Goal: Information Seeking & Learning: Learn about a topic

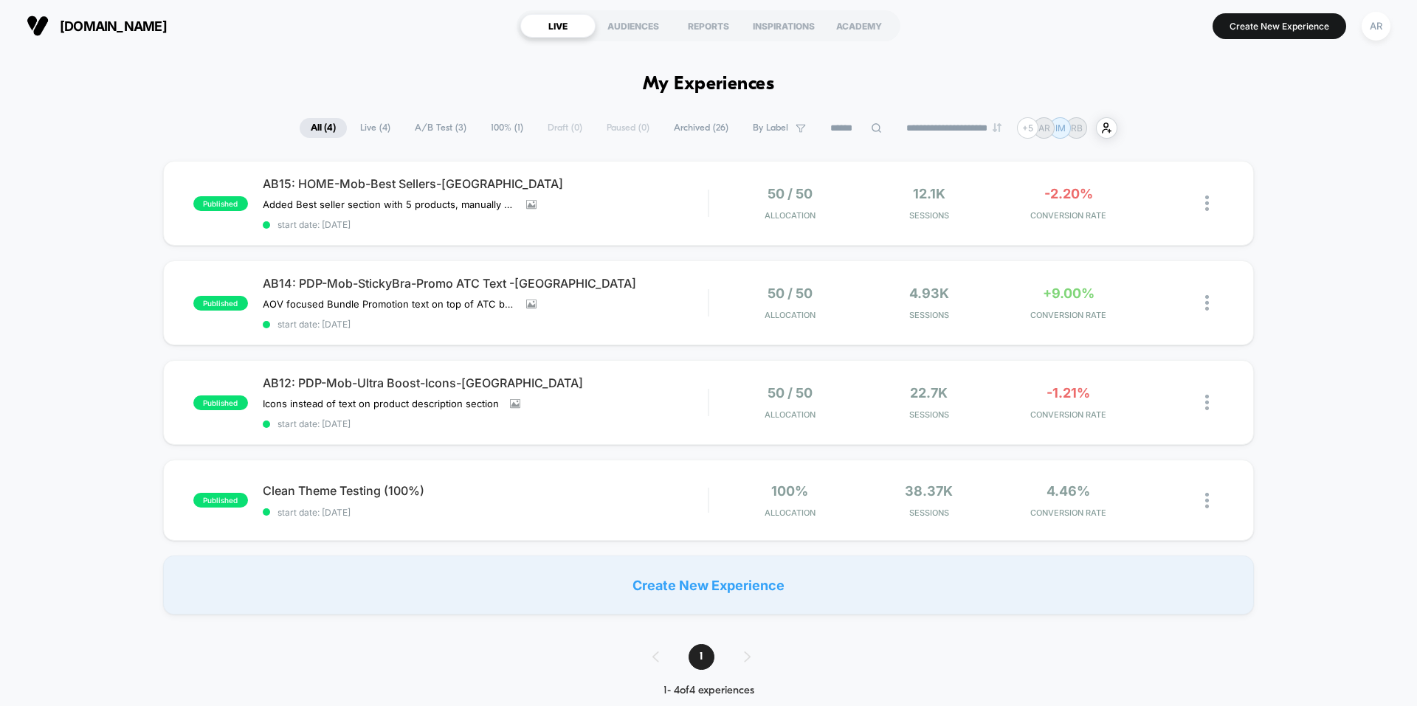
click at [424, 121] on span "A/B Test ( 3 )" at bounding box center [441, 128] width 74 height 20
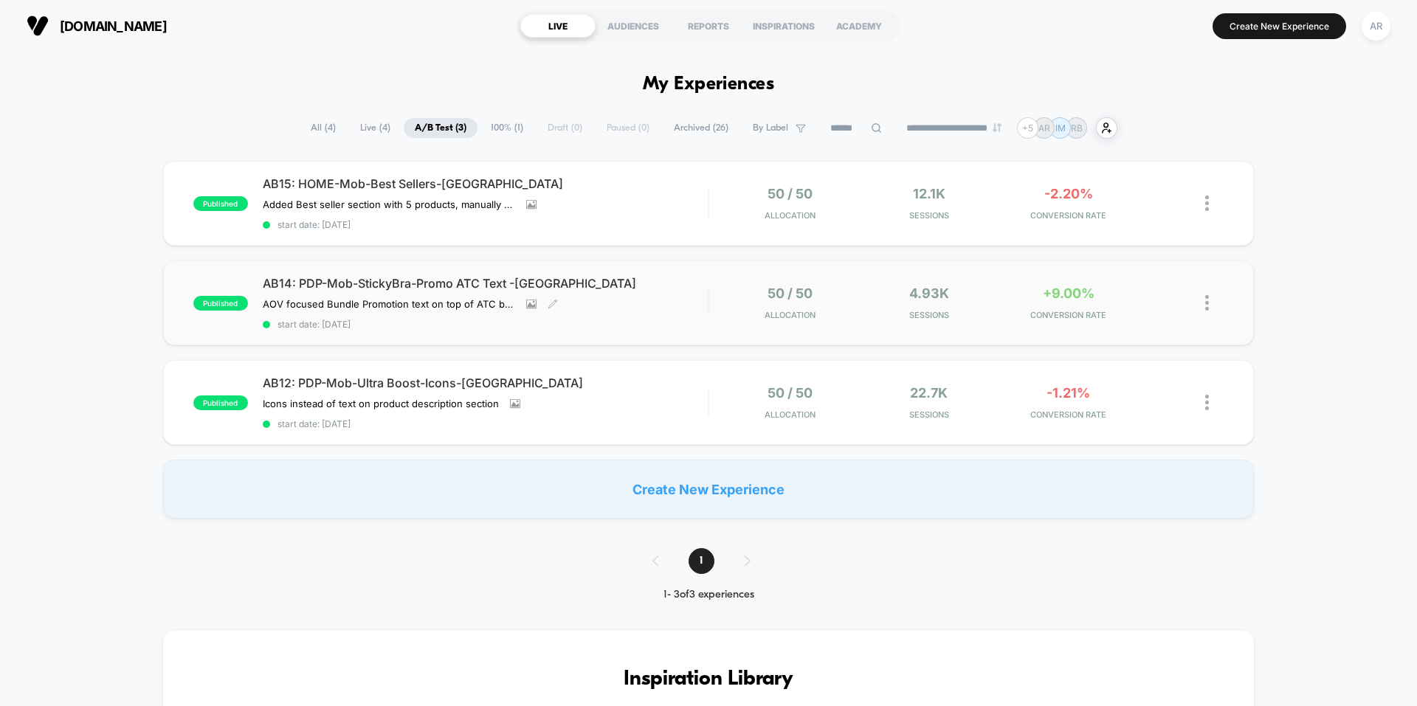
click at [632, 280] on span "AB14: PDP-Mob-StickyBra-Promo ATC Text -[GEOGRAPHIC_DATA]" at bounding box center [485, 283] width 445 height 15
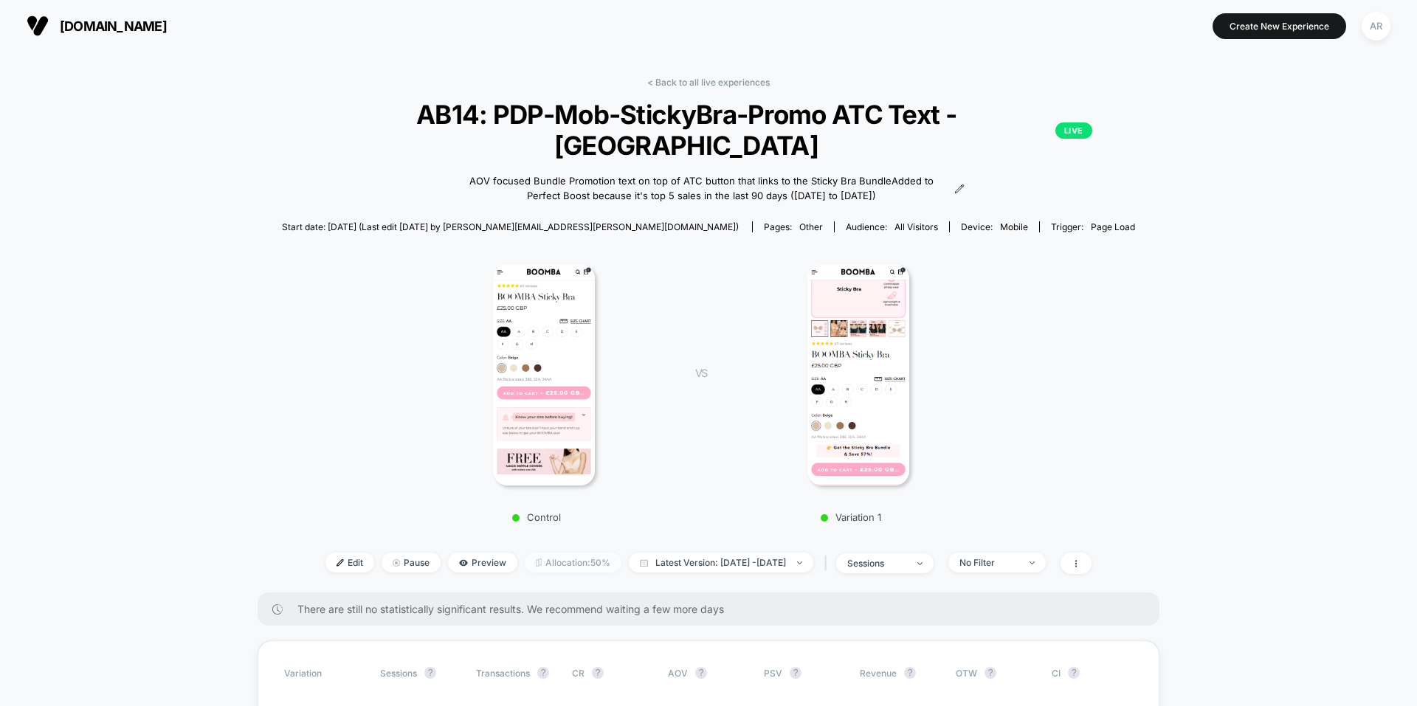
click at [578, 553] on span "Allocation: 50%" at bounding box center [573, 563] width 97 height 20
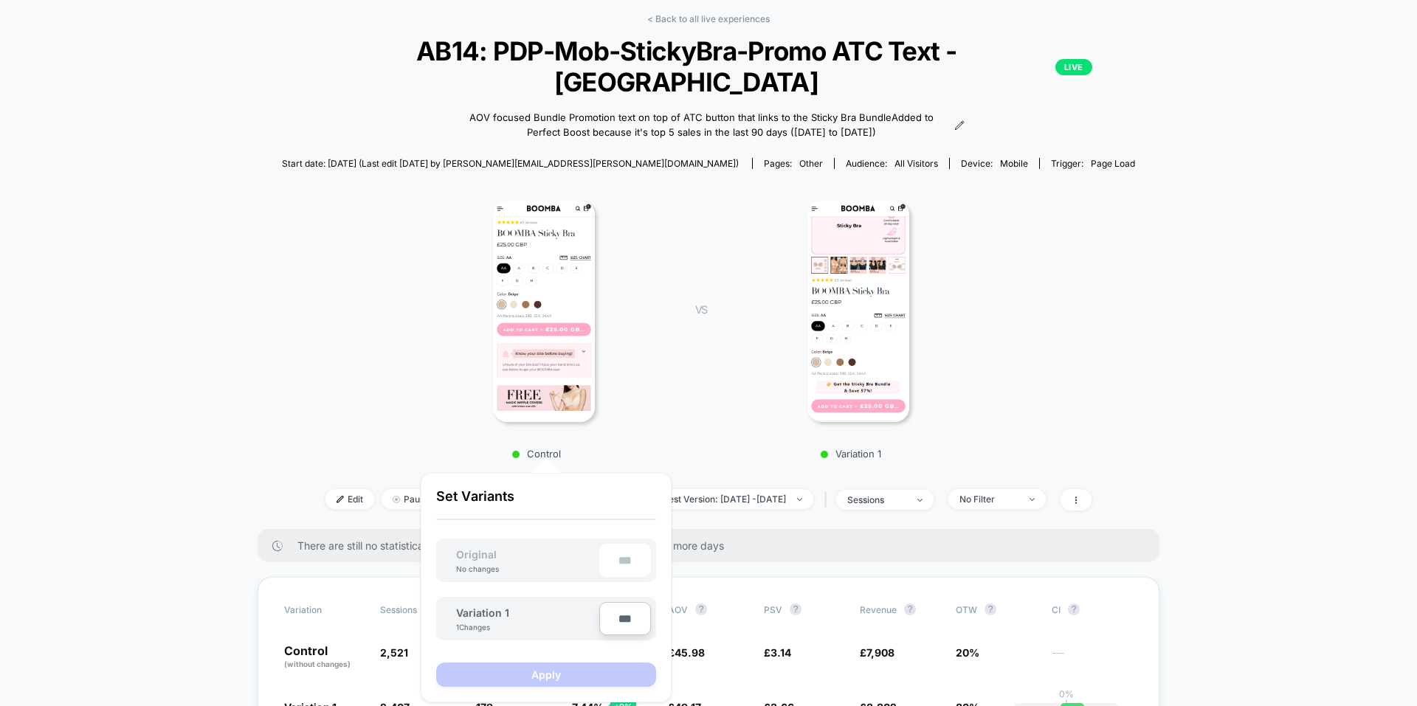
scroll to position [148, 0]
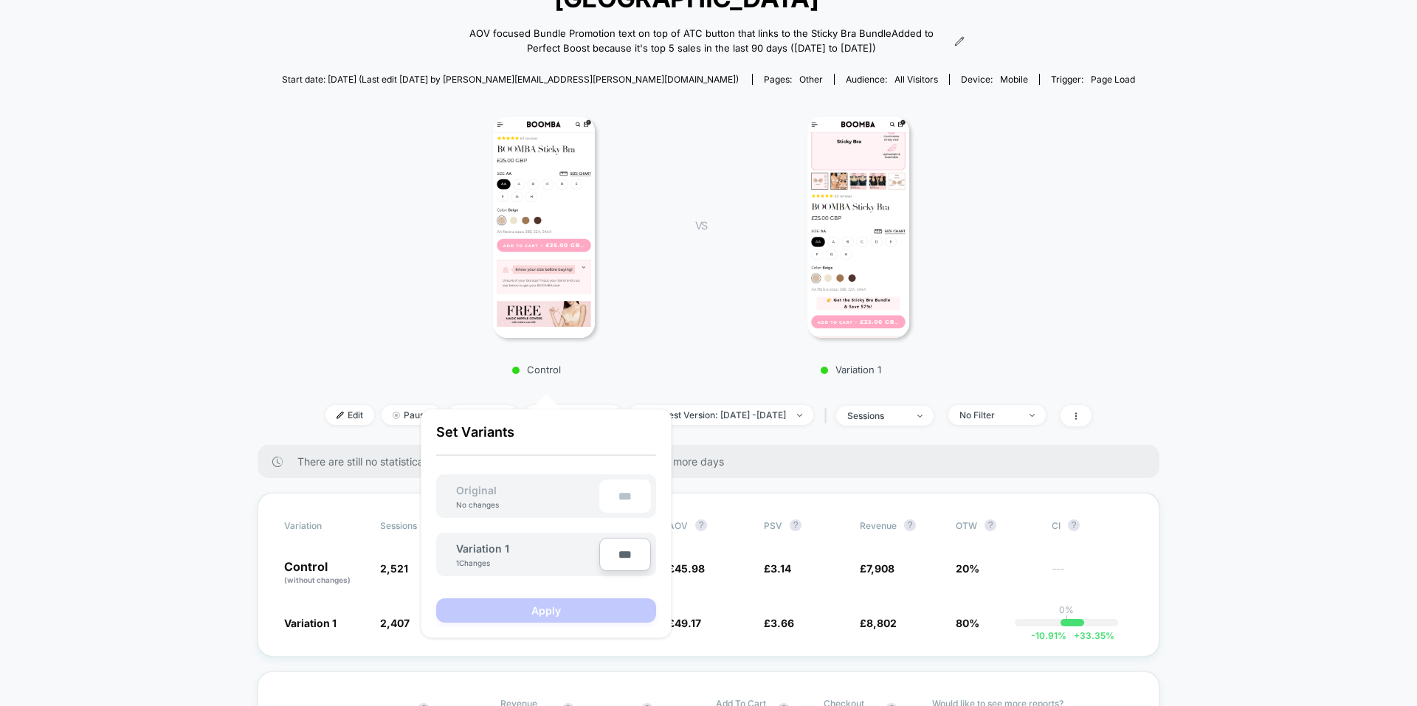
click at [1100, 286] on div "Control VS Variation 1" at bounding box center [701, 241] width 853 height 283
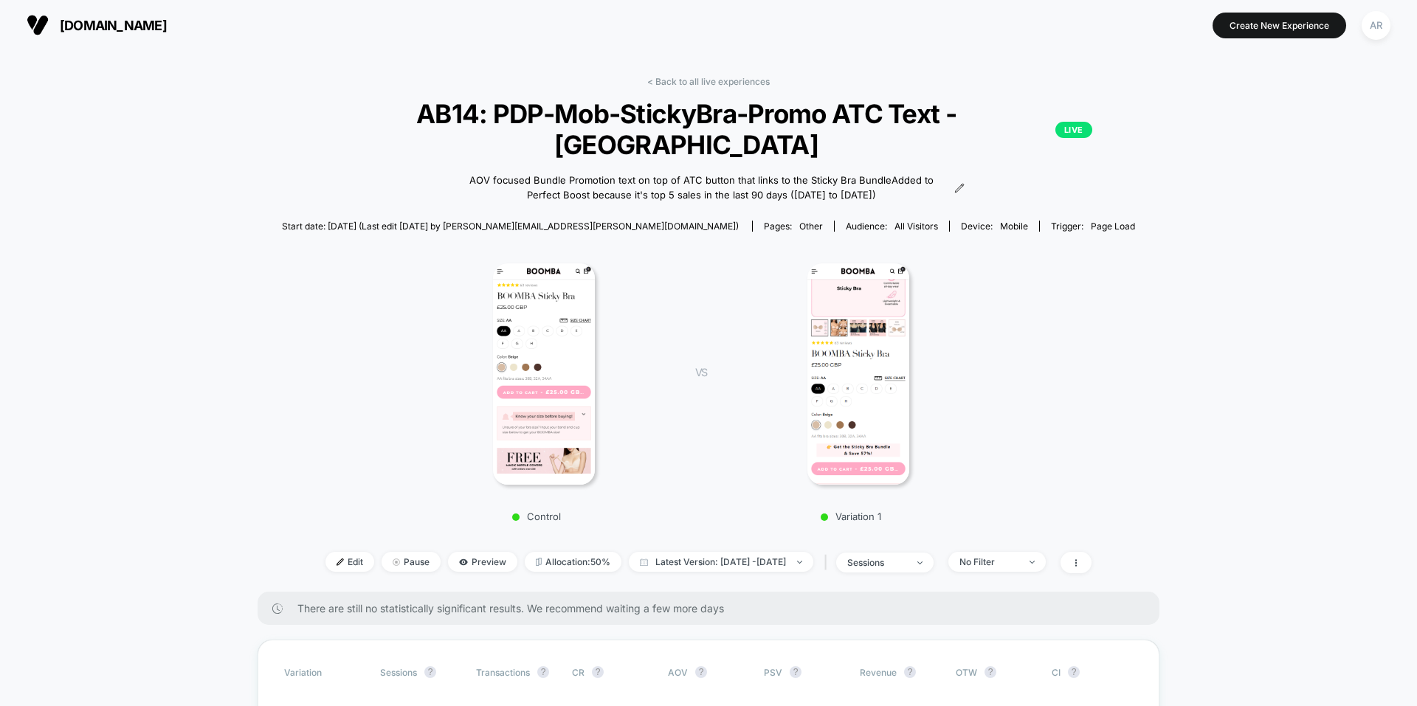
scroll to position [0, 0]
